Goal: Information Seeking & Learning: Learn about a topic

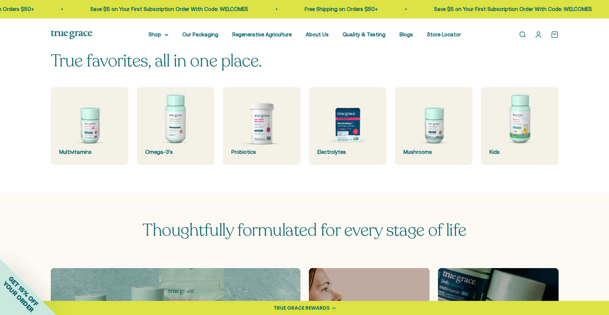
scroll to position [230, 0]
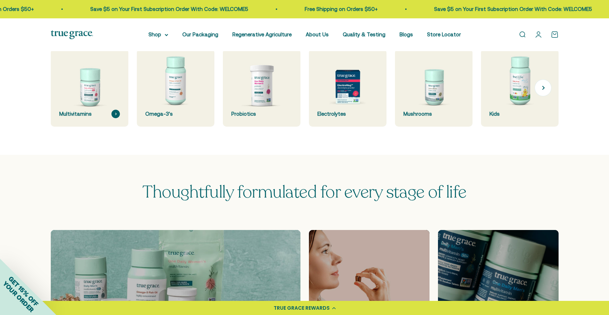
click at [84, 112] on div "Multivitamins" at bounding box center [89, 114] width 61 height 8
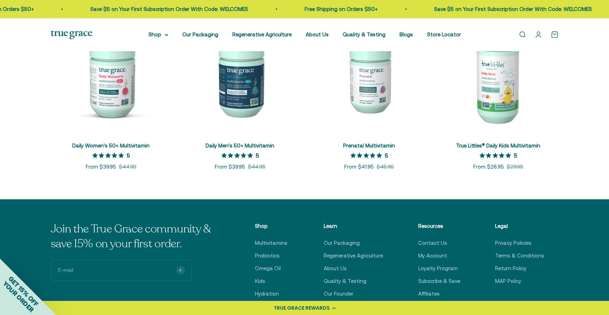
scroll to position [379, 0]
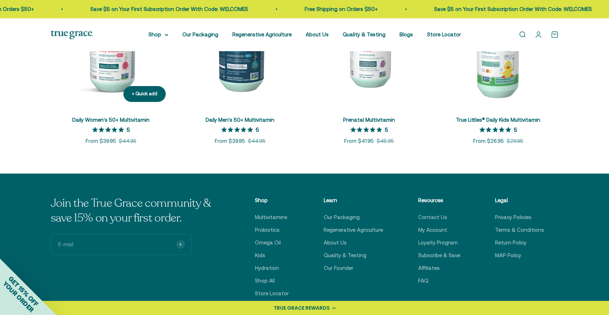
click at [144, 120] on link "Daily Women's 50+ Multivitamin" at bounding box center [110, 120] width 77 height 6
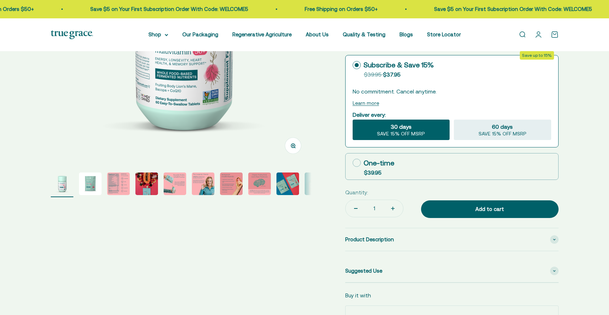
select select "3"
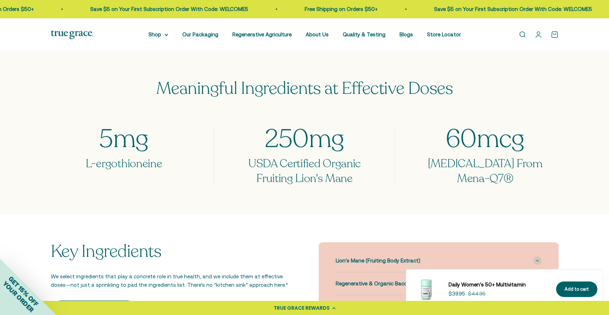
scroll to position [538, 0]
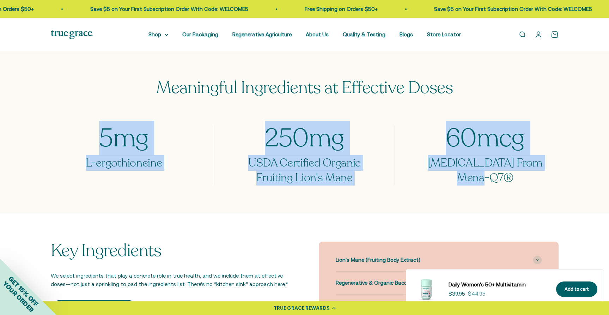
drag, startPoint x: 67, startPoint y: 108, endPoint x: 579, endPoint y: 165, distance: 515.3
copy main "5 mg L-ergothioneine 250 mg USDA Certified Organic Fruiting Lion's Mane 60 mcg …"
